Goal: Task Accomplishment & Management: Complete application form

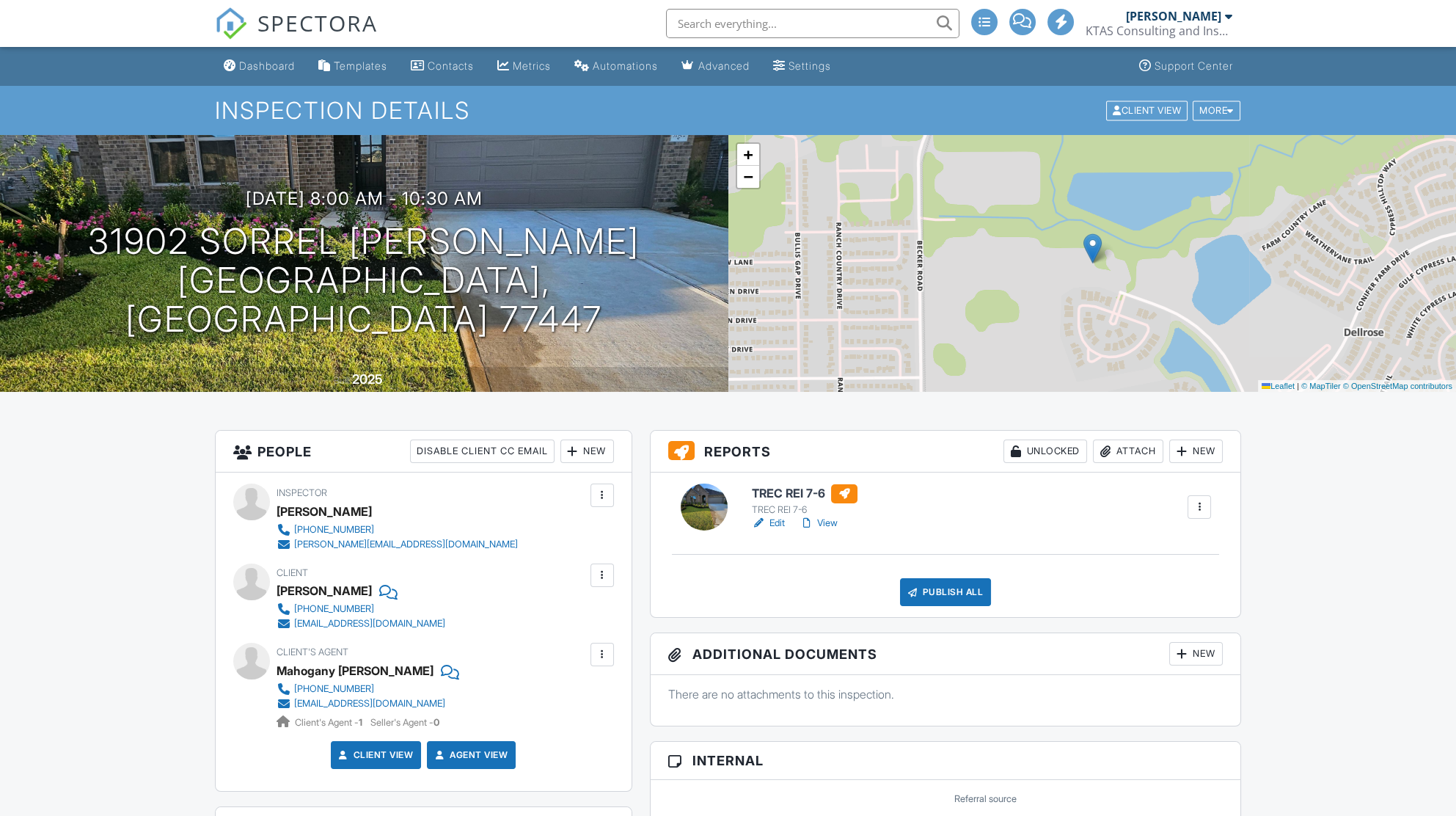
click at [840, 493] on div at bounding box center [844, 494] width 26 height 19
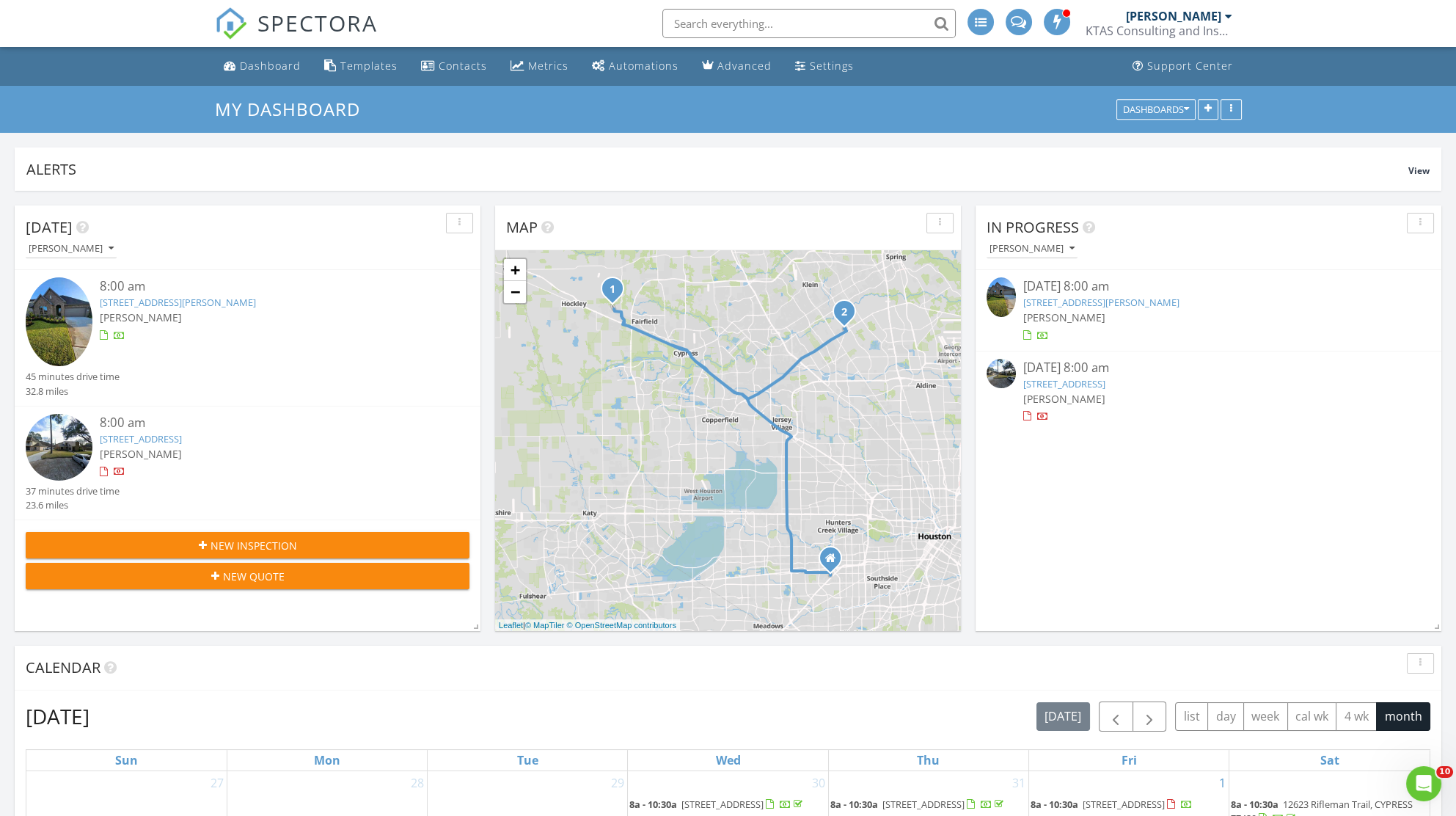
click at [276, 537] on button "New Inspection" at bounding box center [247, 545] width 444 height 26
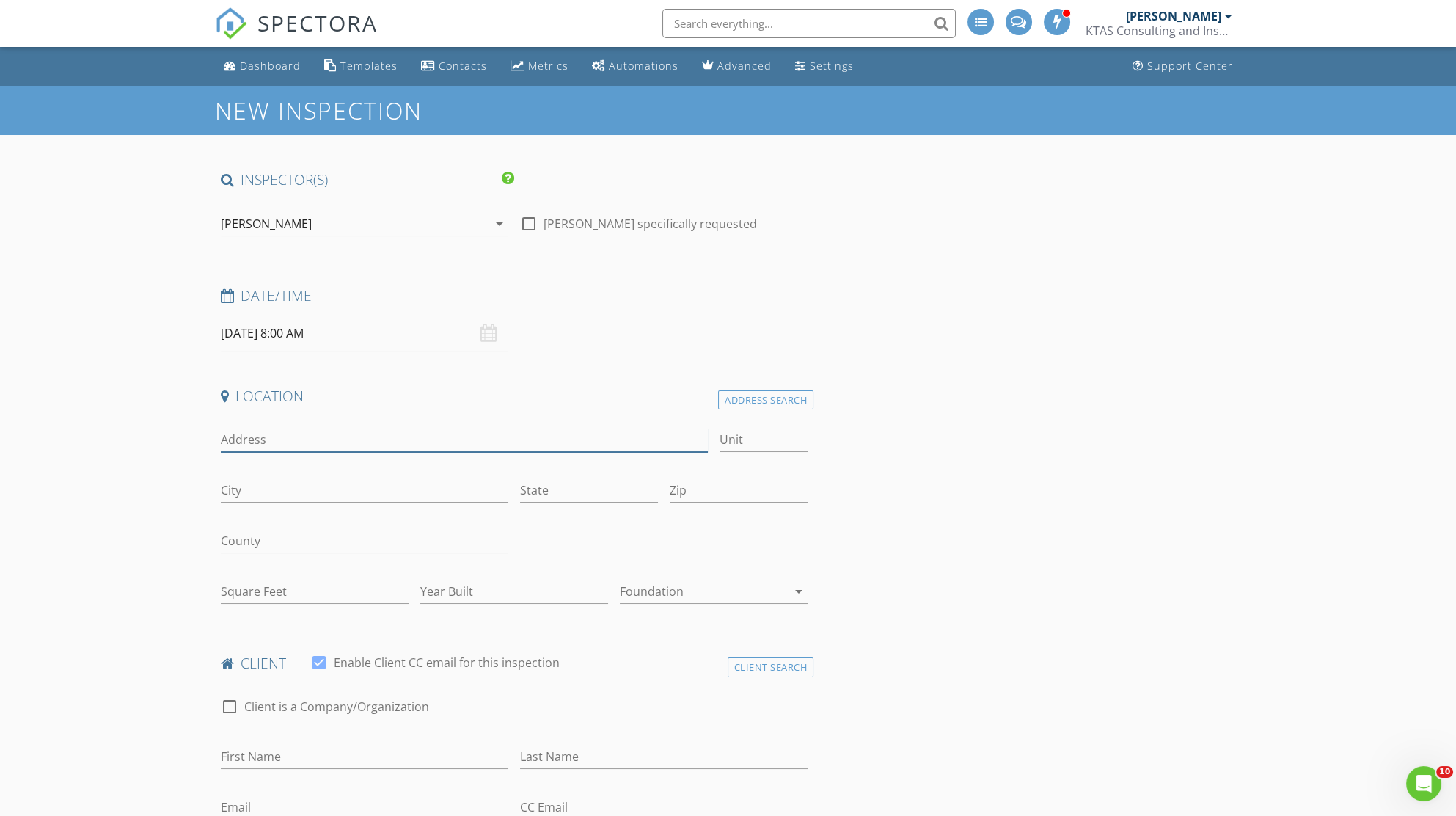
click at [301, 431] on input "Address" at bounding box center [465, 440] width 488 height 24
type input "18935 Remington Bend"
click at [291, 478] on input "City" at bounding box center [365, 490] width 288 height 24
type input "Houston"
